Goal: Communication & Community: Share content

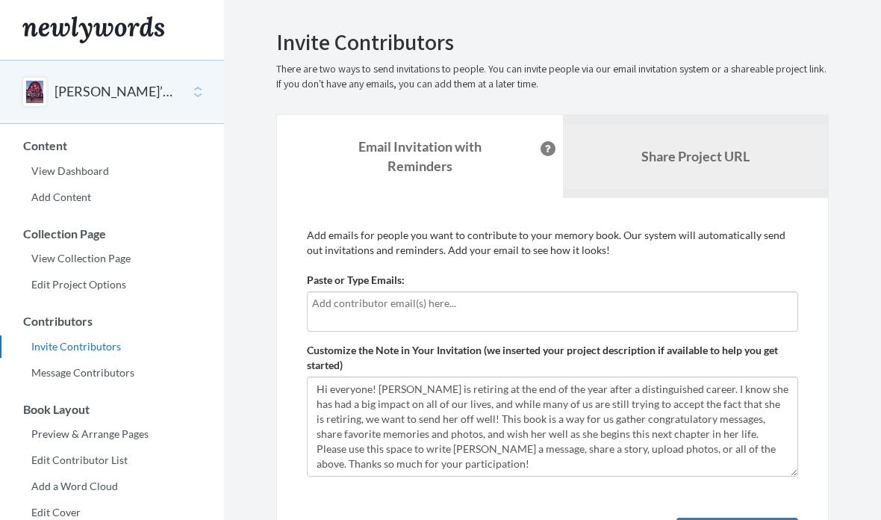
click at [690, 158] on b "Share Project URL" at bounding box center [695, 156] width 108 height 16
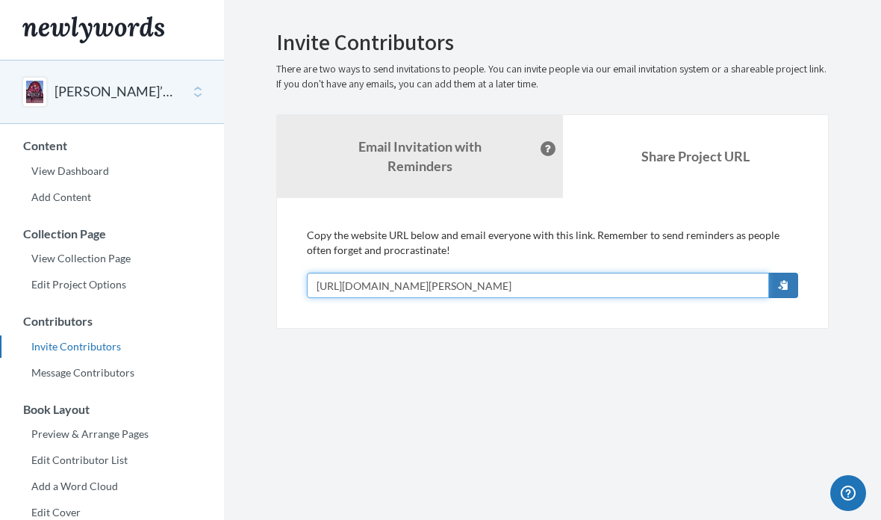
click at [608, 290] on input "[URL][DOMAIN_NAME][PERSON_NAME]" at bounding box center [538, 284] width 462 height 25
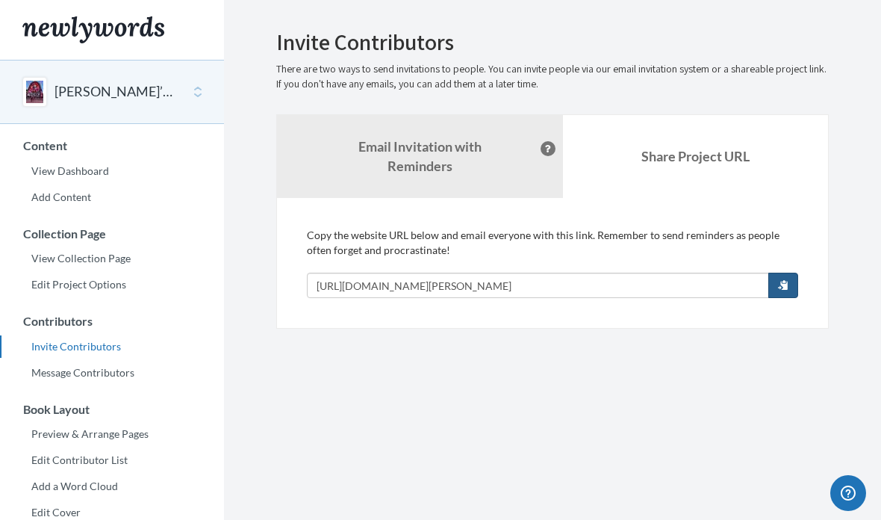
click at [788, 291] on button "button" at bounding box center [783, 284] width 30 height 25
click at [412, 161] on strong "Email Invitation with Reminders" at bounding box center [419, 156] width 123 height 36
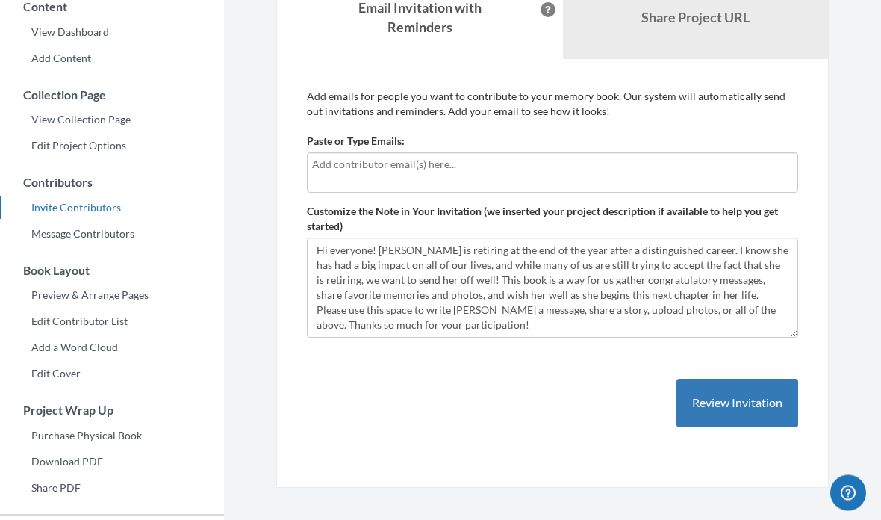
scroll to position [139, 0]
click at [551, 171] on input "text" at bounding box center [552, 164] width 481 height 16
type input "M"
type input "S"
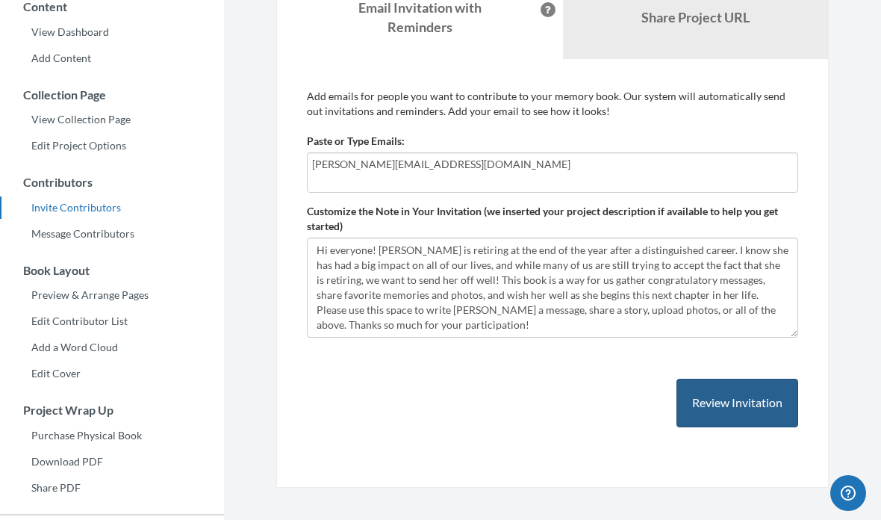
type input "[PERSON_NAME][EMAIL_ADDRESS][DOMAIN_NAME]"
click at [736, 399] on button "Review Invitation" at bounding box center [737, 402] width 122 height 49
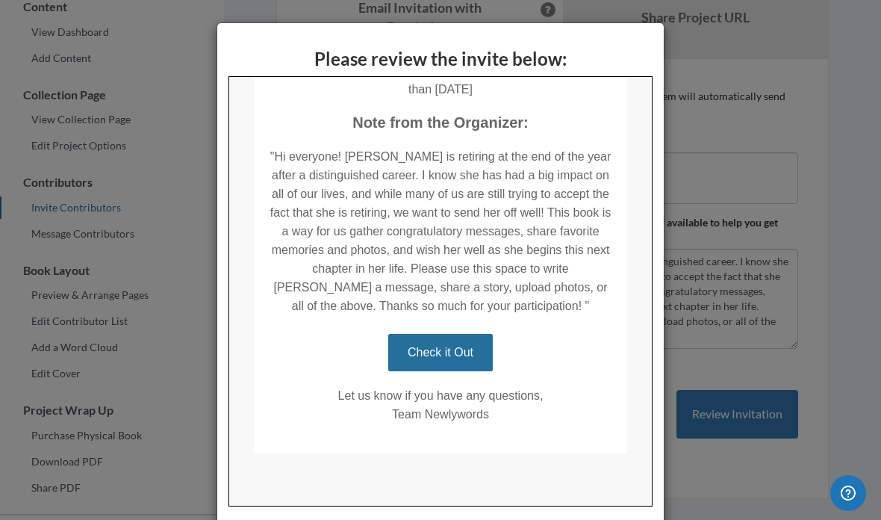
scroll to position [360, 0]
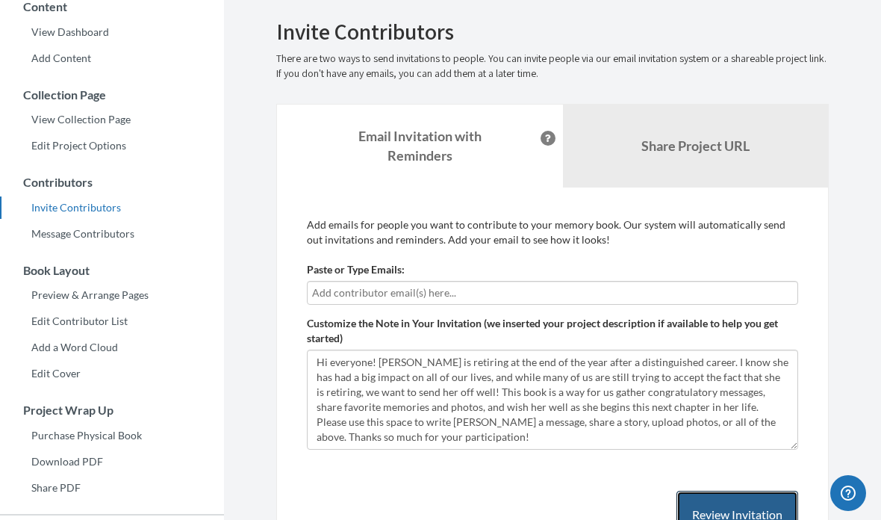
scroll to position [0, 0]
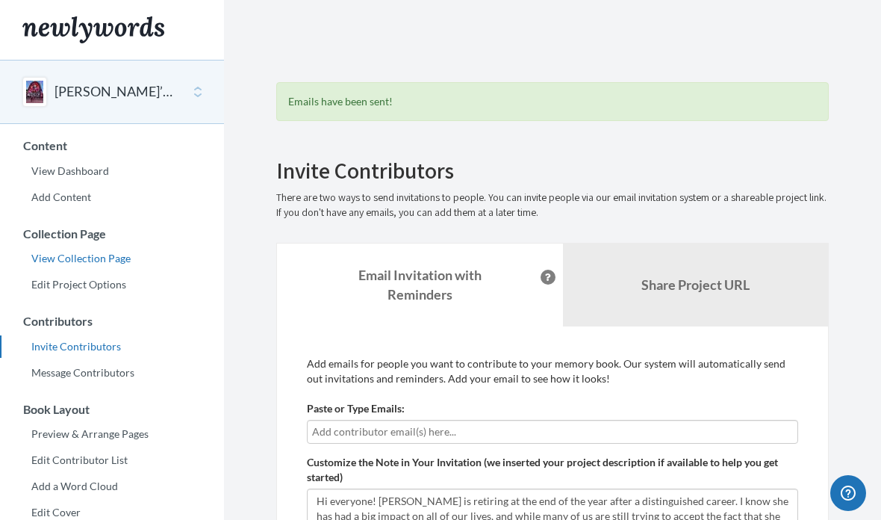
click at [108, 263] on link "View Collection Page" at bounding box center [112, 258] width 224 height 22
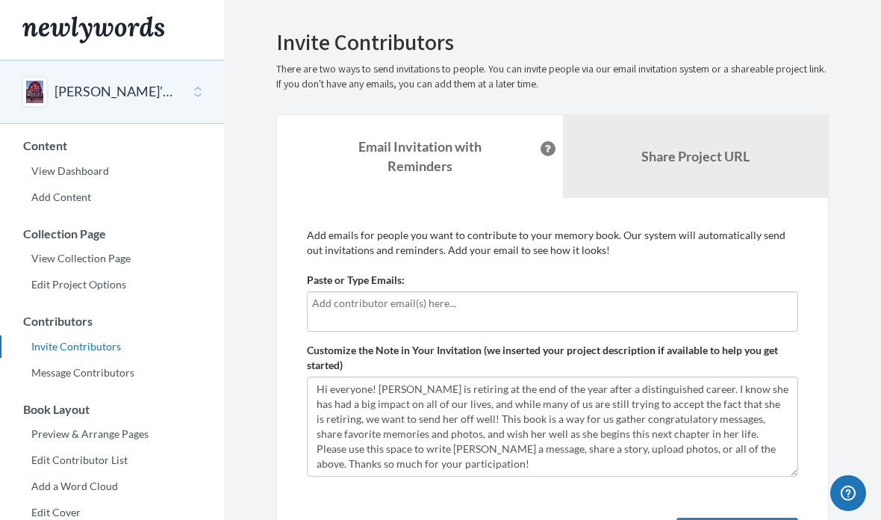
click at [473, 300] on input "text" at bounding box center [552, 303] width 481 height 16
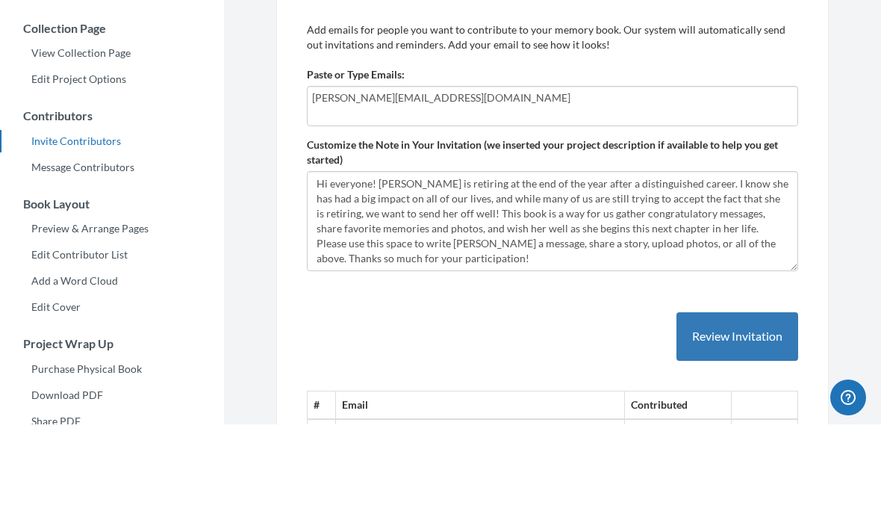
scroll to position [122, 0]
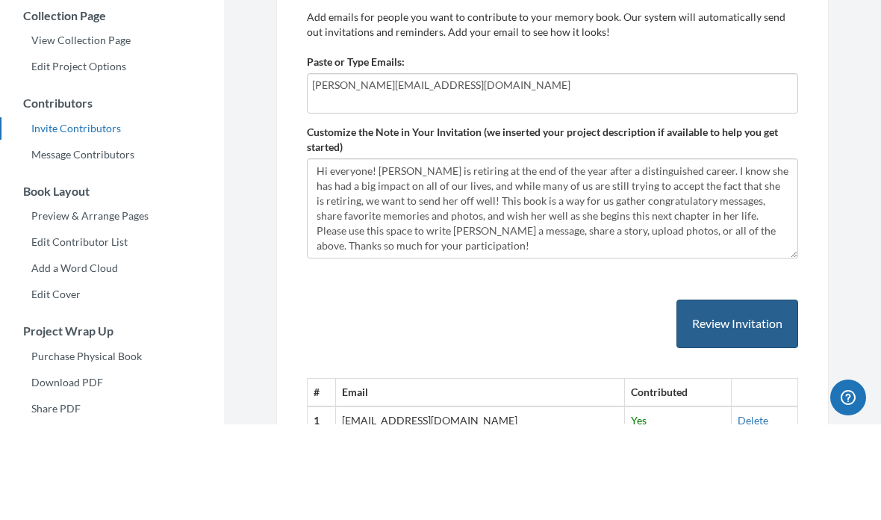
type input "[PERSON_NAME][EMAIL_ADDRESS][DOMAIN_NAME]"
click at [767, 395] on button "Review Invitation" at bounding box center [737, 419] width 122 height 49
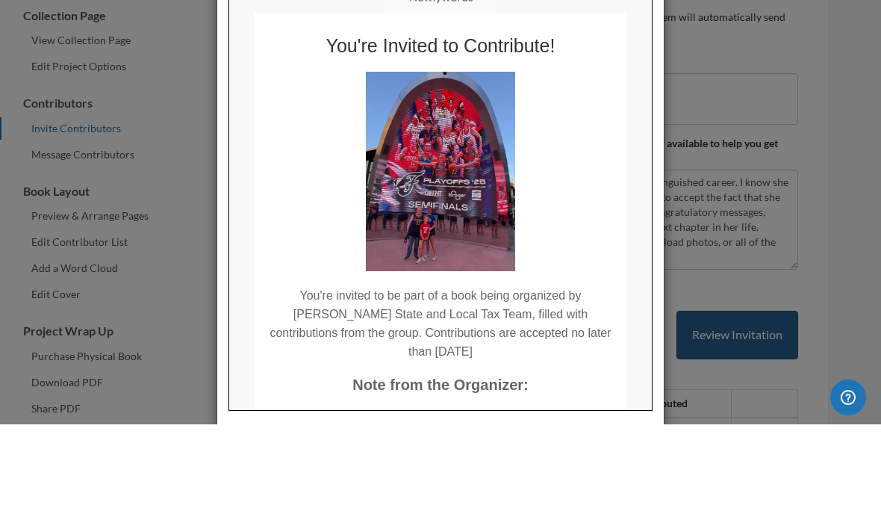
scroll to position [219, 0]
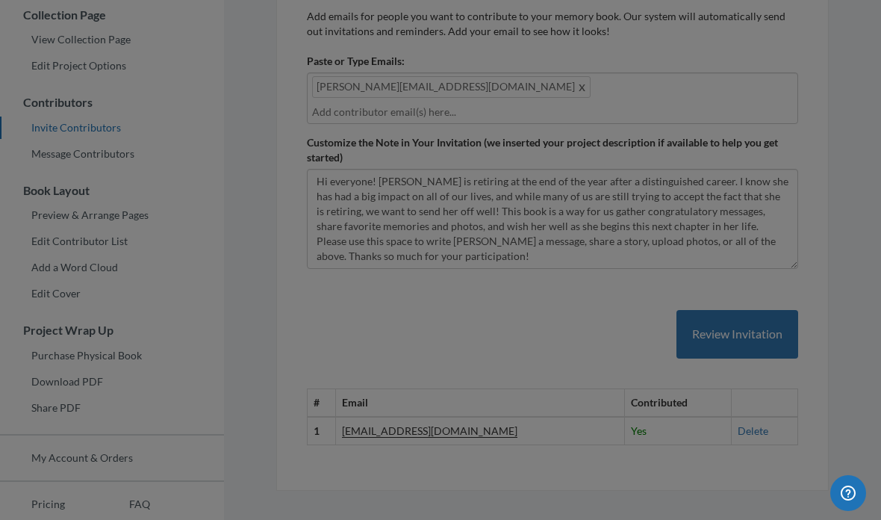
scroll to position [278, 0]
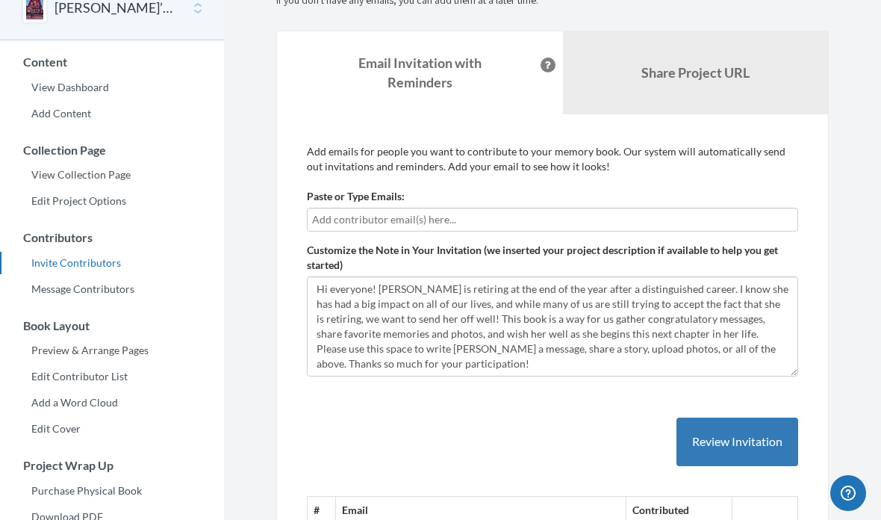
click at [532, 219] on input "text" at bounding box center [552, 219] width 481 height 16
type input "C"
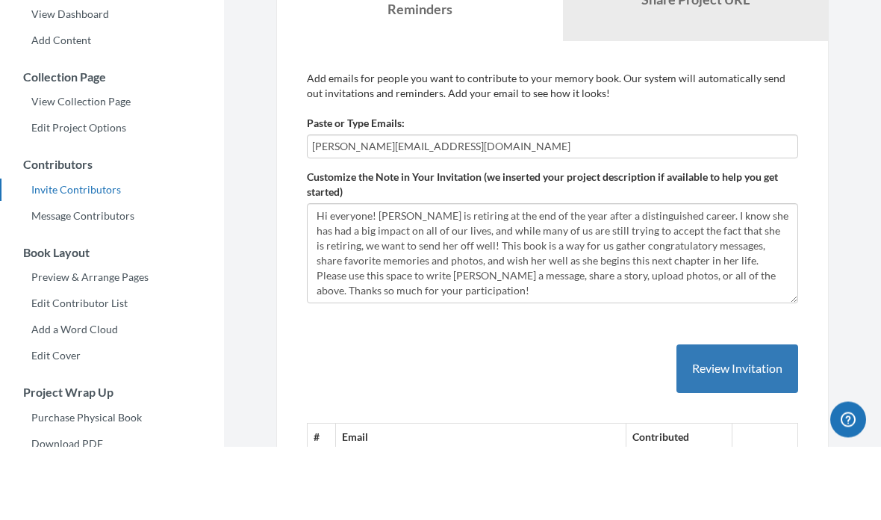
scroll to position [118, 0]
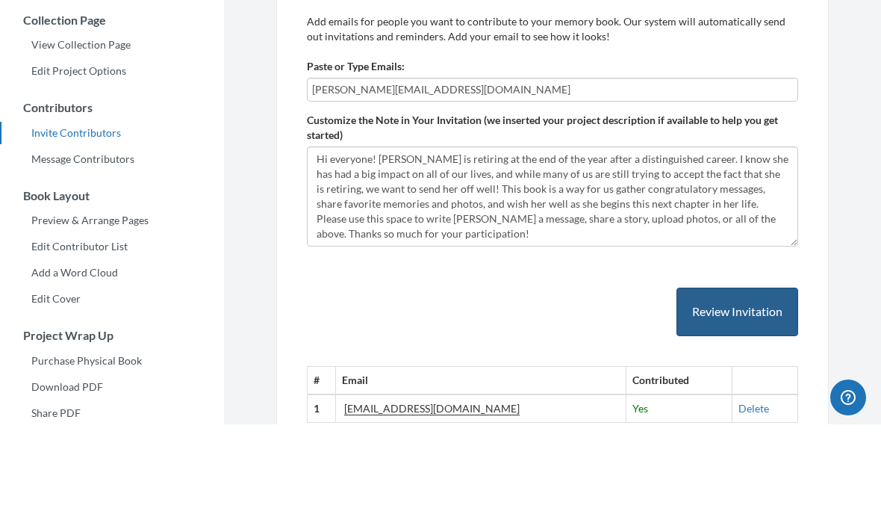
type input "[PERSON_NAME][EMAIL_ADDRESS][DOMAIN_NAME]"
click at [761, 383] on button "Review Invitation" at bounding box center [737, 407] width 122 height 49
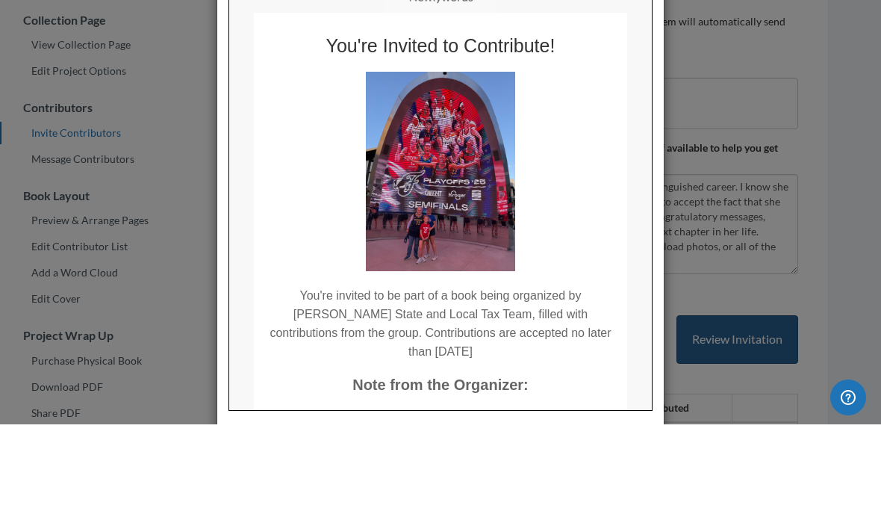
scroll to position [213, 0]
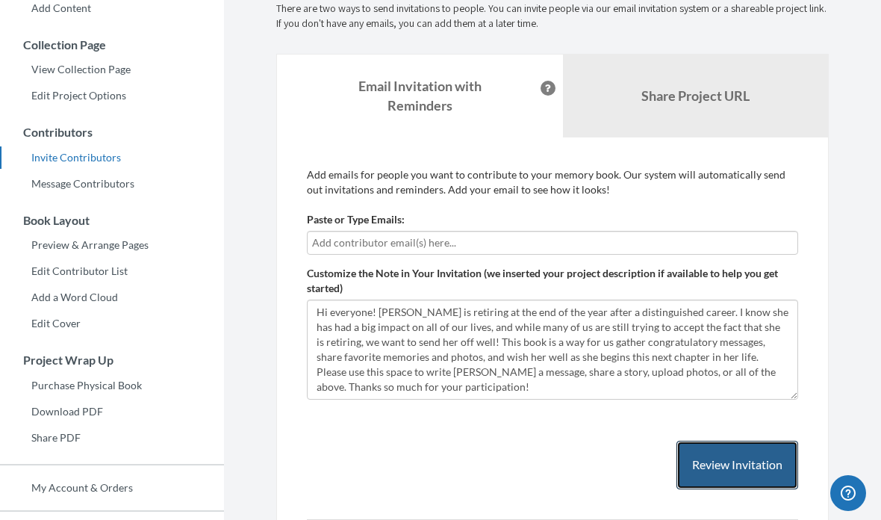
scroll to position [302, 0]
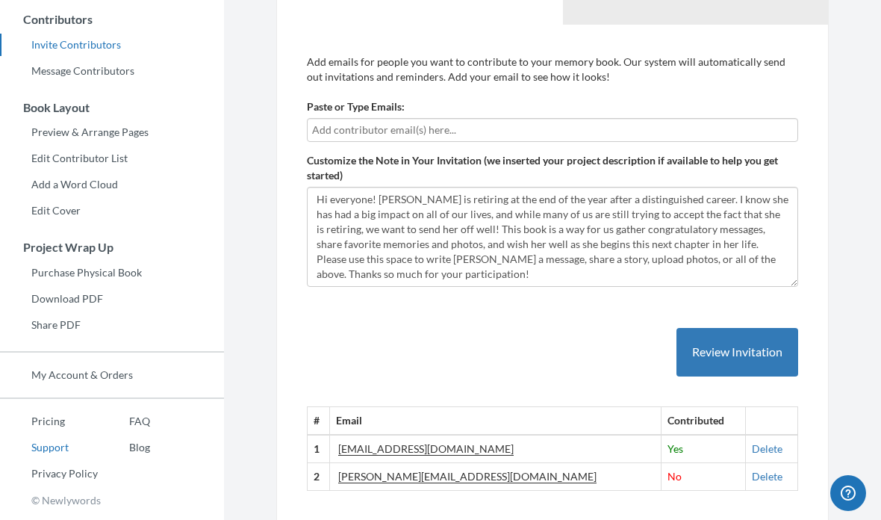
click at [69, 440] on link "Support" at bounding box center [49, 447] width 98 height 22
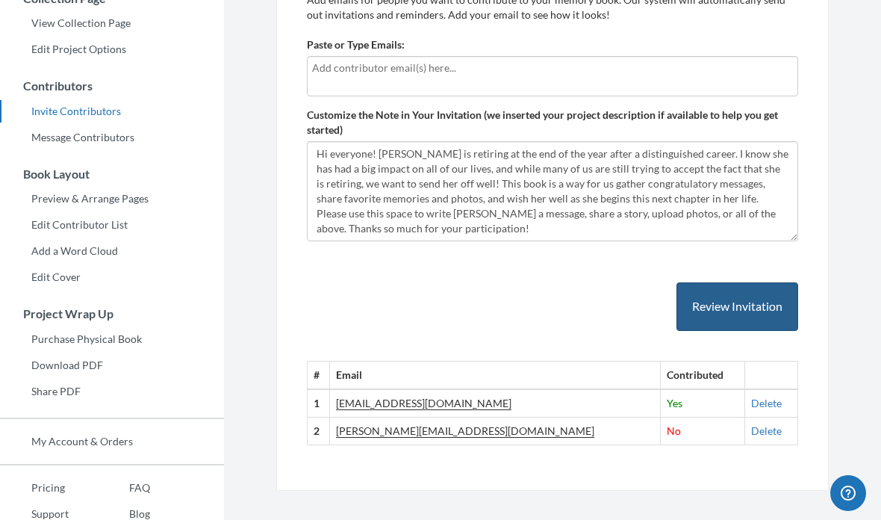
click at [733, 317] on button "Review Invitation" at bounding box center [737, 306] width 122 height 49
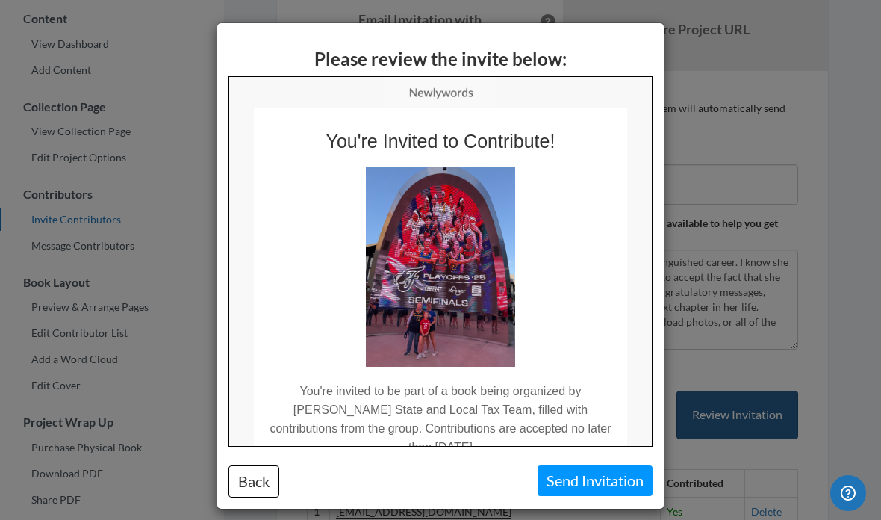
scroll to position [124, 0]
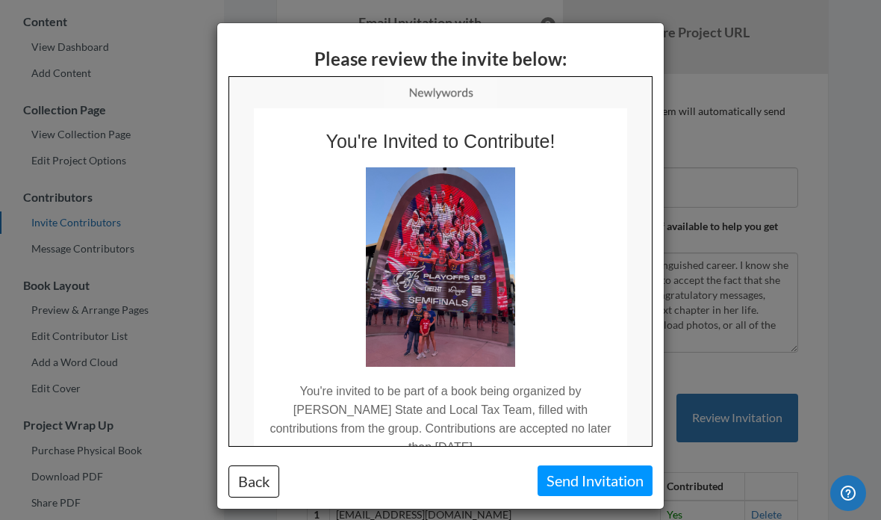
click at [850, 229] on div "Please review the invite below: Back Send Invitation" at bounding box center [440, 260] width 881 height 520
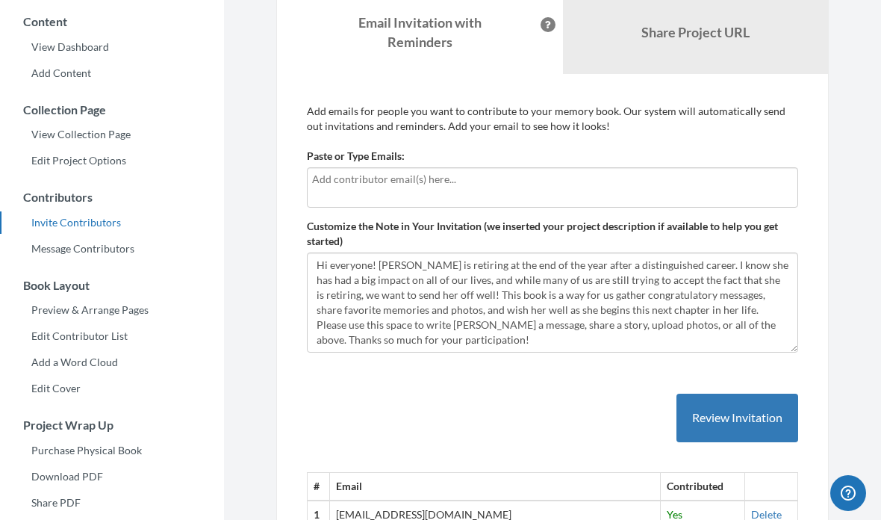
click at [599, 167] on div at bounding box center [552, 187] width 491 height 40
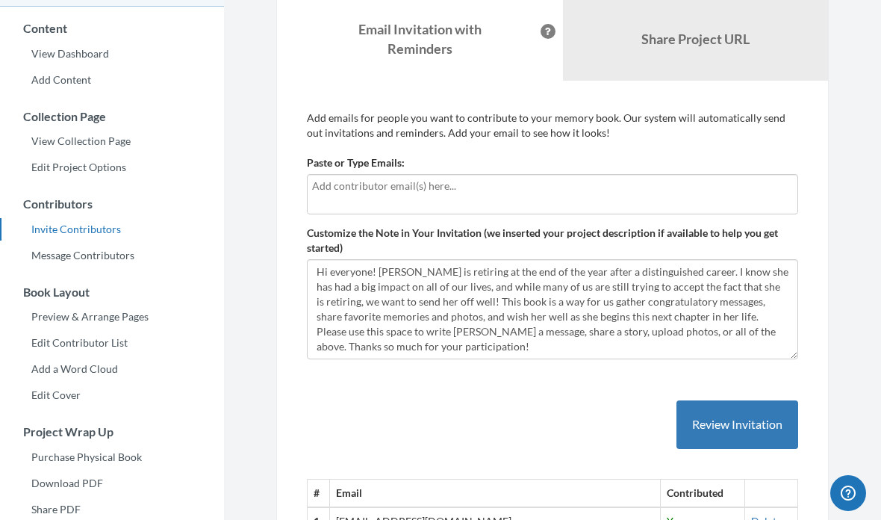
scroll to position [0, 0]
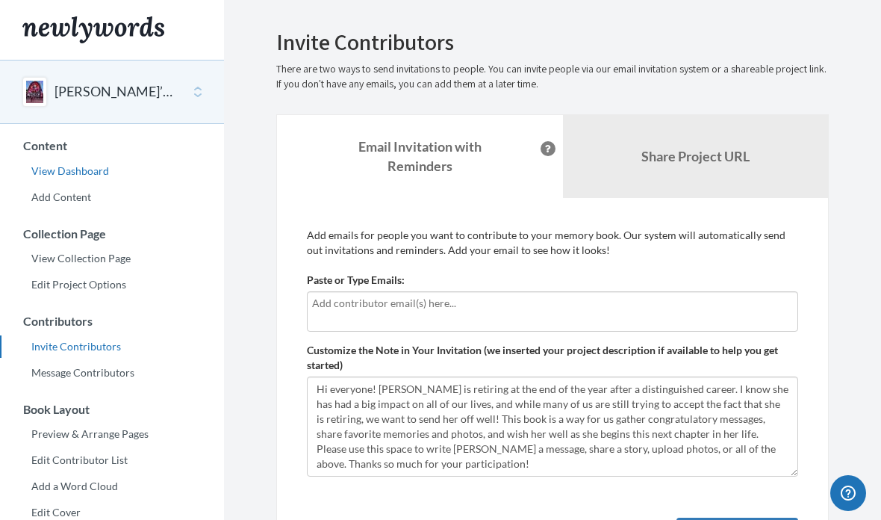
click at [63, 178] on link "View Dashboard" at bounding box center [112, 171] width 224 height 22
